Goal: Task Accomplishment & Management: Manage account settings

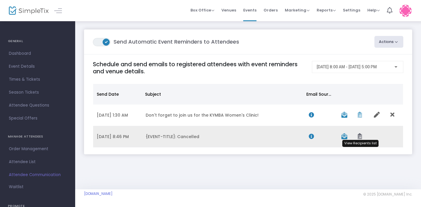
click at [358, 137] on icon "Data table" at bounding box center [359, 136] width 4 height 6
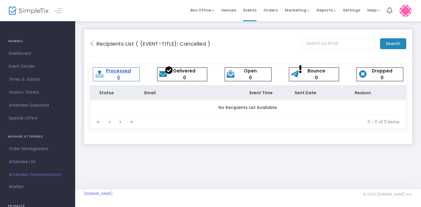
click at [92, 45] on icon at bounding box center [92, 44] width 4 height 6
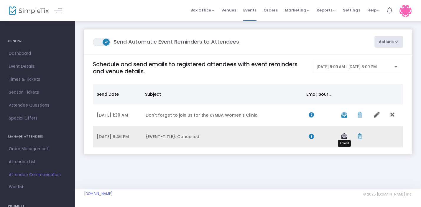
click at [342, 137] on icon "Data table" at bounding box center [344, 136] width 6 height 6
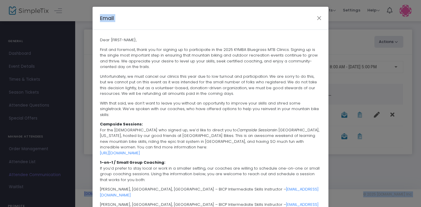
scroll to position [68, 0]
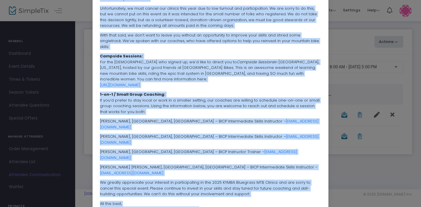
drag, startPoint x: 98, startPoint y: 39, endPoint x: 192, endPoint y: 186, distance: 174.4
click at [192, 186] on span "Dear {FIRST-NAME}, First and foremost, thank you for signing up to participate …" at bounding box center [210, 90] width 221 height 243
copy span "Lore {IPSUM-DOLO}, Sitam con adipisci, elits doe tem incidid ut la etdoloremag …"
click at [352, 177] on ngb-modal-window "Email Dear {FIRST-NAME}, First and foremost, thank you for signing up to partic…" at bounding box center [210, 103] width 421 height 207
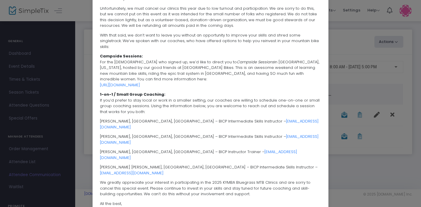
click at [350, 77] on ngb-modal-window "Email Dear {FIRST-NAME}, First and foremost, thank you for signing up to partic…" at bounding box center [210, 103] width 421 height 207
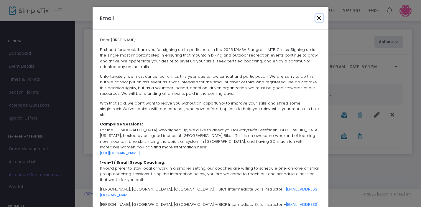
click at [318, 15] on button "Close" at bounding box center [319, 18] width 8 height 8
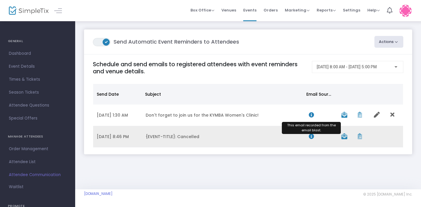
click at [310, 136] on icon "Data table" at bounding box center [311, 136] width 5 height 5
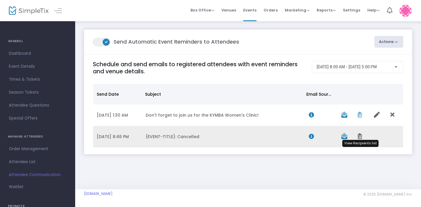
click at [361, 137] on icon "Data table" at bounding box center [359, 136] width 4 height 6
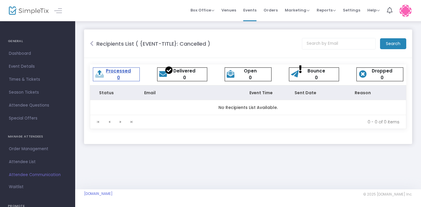
click at [93, 41] on icon at bounding box center [92, 44] width 4 height 6
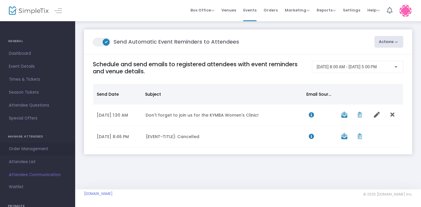
click at [37, 149] on span "Order Management" at bounding box center [37, 149] width 57 height 8
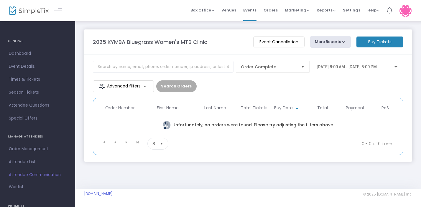
click at [337, 43] on button "More Reports" at bounding box center [330, 42] width 41 height 12
click at [286, 51] on m-panel-header "2025 KYMBA Bluegrass Women's MTB Clinic Event Cancellation More Reports Export …" at bounding box center [248, 41] width 328 height 25
click at [291, 67] on span "Order Complete" at bounding box center [268, 67] width 55 height 6
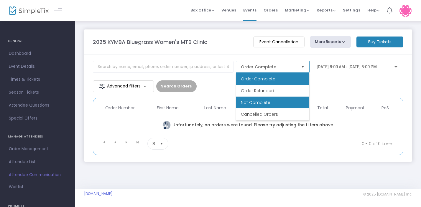
click at [272, 100] on li "Not Complete" at bounding box center [272, 103] width 73 height 12
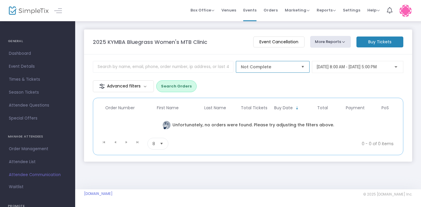
click at [275, 68] on span "Not Complete" at bounding box center [268, 67] width 55 height 6
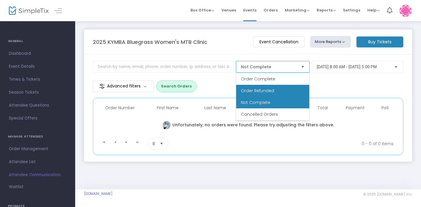
click at [267, 90] on span "Order Refunded" at bounding box center [257, 91] width 33 height 6
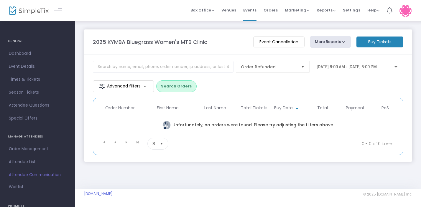
click at [169, 86] on button "Search Orders" at bounding box center [176, 86] width 40 height 12
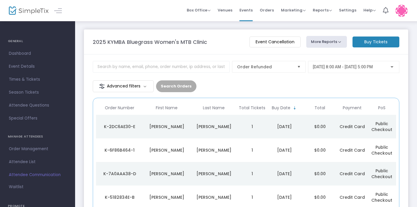
click at [121, 127] on div "K-2DC6AE30-E" at bounding box center [120, 127] width 44 height 6
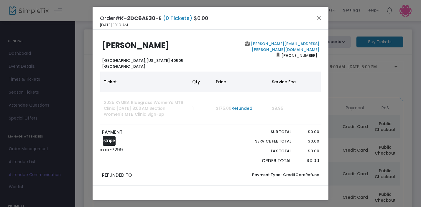
click at [280, 43] on link "[PERSON_NAME][EMAIL_ADDRESS][PERSON_NAME][DOMAIN_NAME]" at bounding box center [285, 46] width 70 height 11
click at [319, 19] on button "Close" at bounding box center [319, 18] width 8 height 8
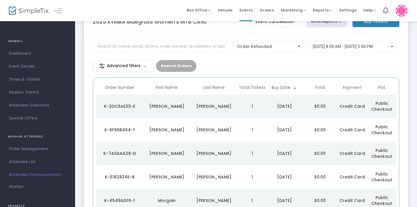
scroll to position [19, 0]
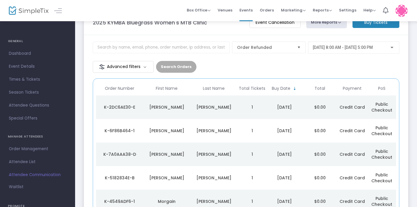
click at [126, 105] on div "K-2DC6AE30-E" at bounding box center [120, 107] width 44 height 6
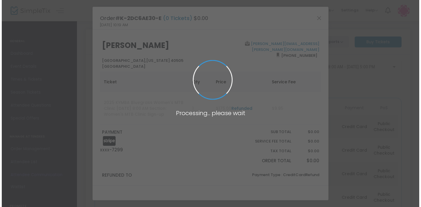
scroll to position [0, 0]
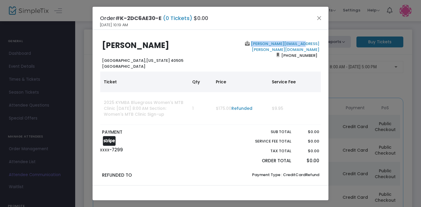
drag, startPoint x: 317, startPoint y: 42, endPoint x: 268, endPoint y: 45, distance: 48.7
click at [268, 45] on div "[PERSON_NAME][EMAIL_ADDRESS][PERSON_NAME][DOMAIN_NAME] [PHONE_NUMBER]" at bounding box center [265, 55] width 111 height 28
click at [271, 43] on link "[PERSON_NAME][EMAIL_ADDRESS][PERSON_NAME][DOMAIN_NAME]" at bounding box center [285, 46] width 70 height 11
copy link "[PERSON_NAME][EMAIL_ADDRESS][PERSON_NAME][DOMAIN_NAME]"
click at [320, 19] on button "Close" at bounding box center [319, 18] width 8 height 8
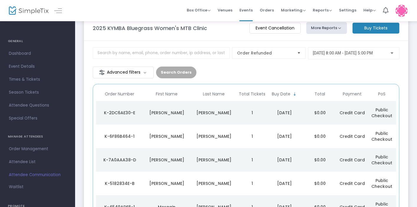
scroll to position [26, 0]
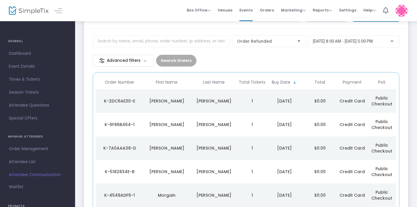
click at [126, 124] on div "K-6F86B464-1" at bounding box center [120, 125] width 44 height 6
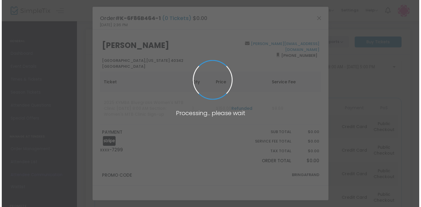
scroll to position [0, 0]
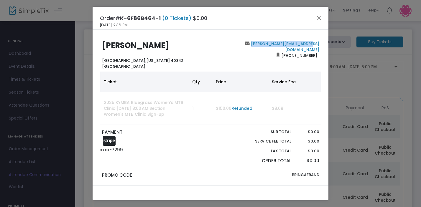
drag, startPoint x: 317, startPoint y: 44, endPoint x: 261, endPoint y: 44, distance: 56.3
click at [261, 44] on div "[PERSON_NAME][EMAIL_ADDRESS][DOMAIN_NAME] [PHONE_NUMBER]" at bounding box center [265, 55] width 111 height 28
copy b "[PERSON_NAME][EMAIL_ADDRESS][DOMAIN_NAME]"
click at [318, 17] on button "Close" at bounding box center [319, 18] width 8 height 8
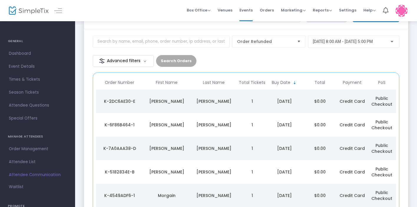
scroll to position [26, 0]
click at [120, 147] on div "K-7A0AAA38-D" at bounding box center [120, 148] width 44 height 6
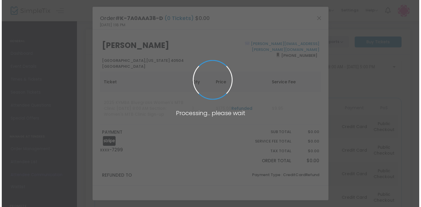
scroll to position [0, 0]
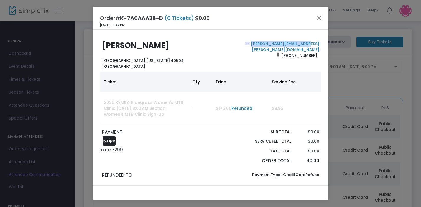
drag, startPoint x: 316, startPoint y: 44, endPoint x: 262, endPoint y: 43, distance: 53.6
click at [262, 43] on div "[PERSON_NAME][EMAIL_ADDRESS][PERSON_NAME][DOMAIN_NAME] [PHONE_NUMBER]" at bounding box center [265, 55] width 111 height 28
copy link "[PERSON_NAME][EMAIL_ADDRESS][PERSON_NAME][DOMAIN_NAME]"
click at [320, 20] on button "Close" at bounding box center [319, 18] width 8 height 8
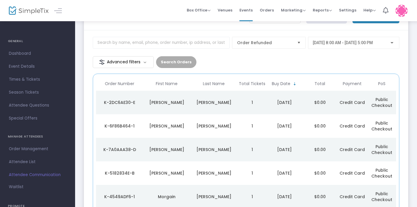
scroll to position [26, 0]
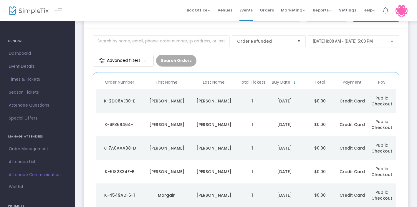
click at [121, 169] on div "K-5182834E-B" at bounding box center [120, 172] width 44 height 6
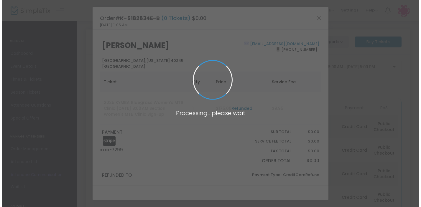
scroll to position [0, 0]
